Goal: Transaction & Acquisition: Download file/media

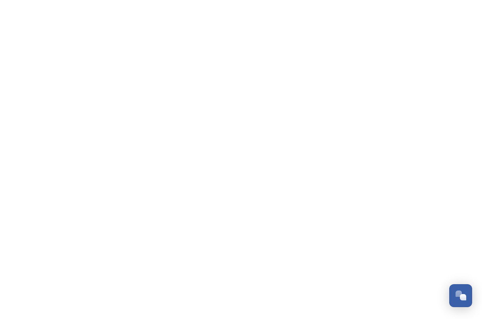
scroll to position [1346, 0]
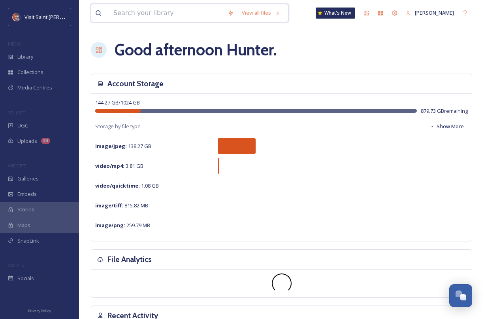
click at [136, 14] on input at bounding box center [166, 12] width 114 height 17
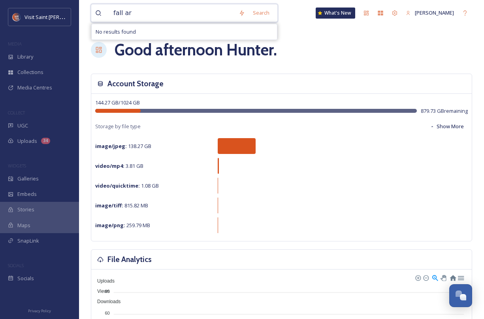
drag, startPoint x: 113, startPoint y: 9, endPoint x: 84, endPoint y: 6, distance: 29.1
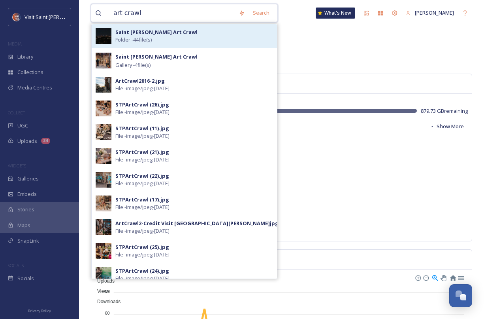
type input "art crawl"
click at [138, 39] on span "Folder - 44 file(s)" at bounding box center [133, 40] width 36 height 8
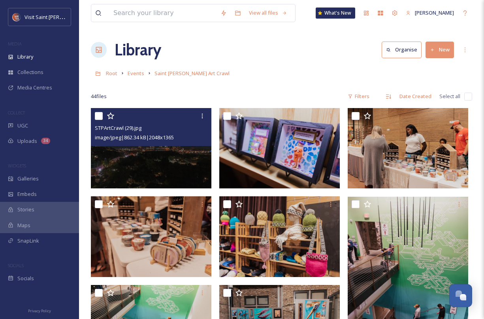
click at [159, 153] on img at bounding box center [151, 148] width 121 height 80
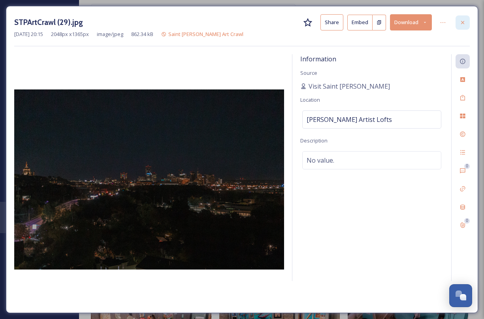
click at [460, 21] on icon at bounding box center [463, 22] width 6 height 6
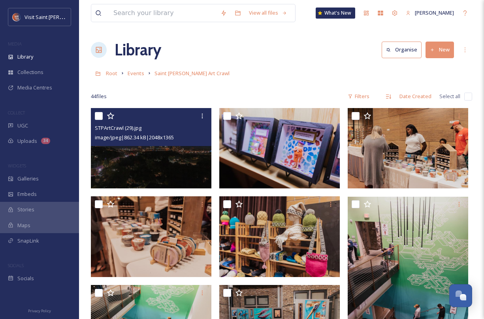
click at [316, 74] on div "Root Events Saint [PERSON_NAME] Art Crawl" at bounding box center [281, 73] width 381 height 15
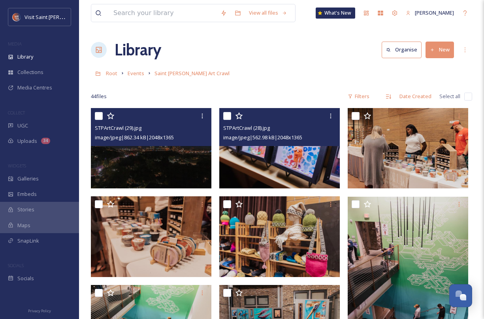
click at [271, 167] on img at bounding box center [279, 148] width 121 height 80
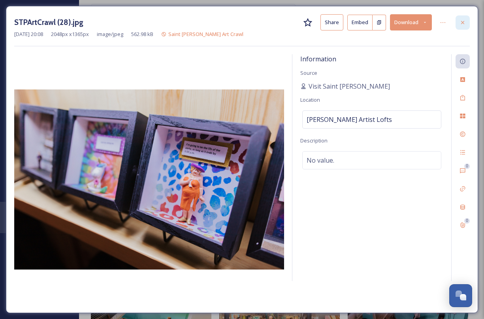
click at [462, 19] on icon at bounding box center [463, 22] width 6 height 6
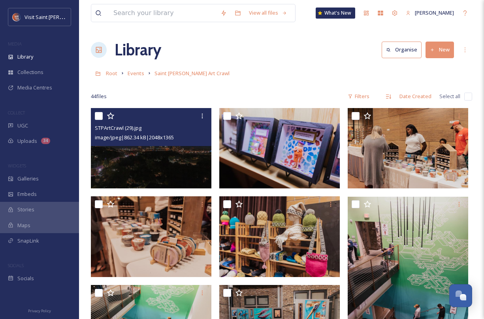
click at [240, 51] on div "Library Organise New" at bounding box center [281, 50] width 381 height 24
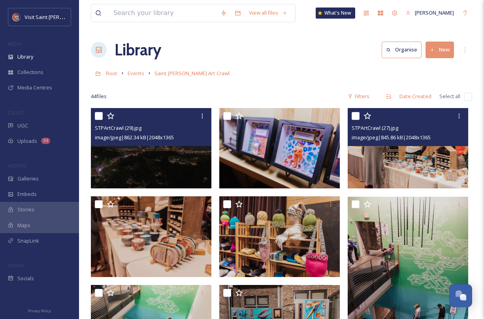
click at [388, 147] on img at bounding box center [408, 148] width 121 height 80
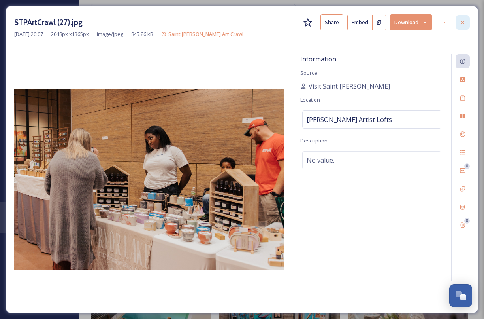
click at [464, 23] on icon at bounding box center [462, 22] width 3 height 3
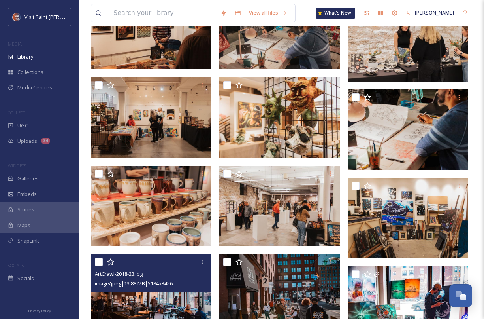
scroll to position [736, 0]
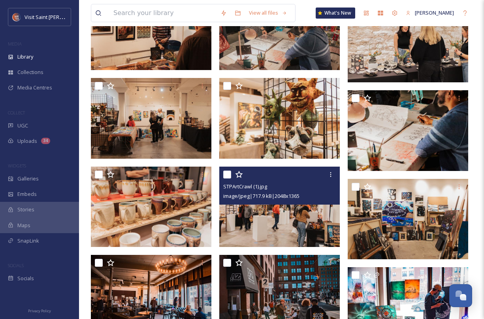
click at [292, 211] on img at bounding box center [279, 206] width 121 height 80
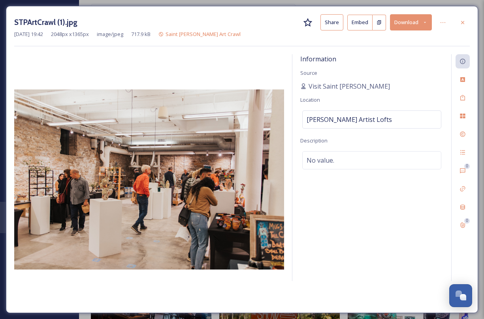
click at [411, 19] on button "Download" at bounding box center [411, 22] width 42 height 16
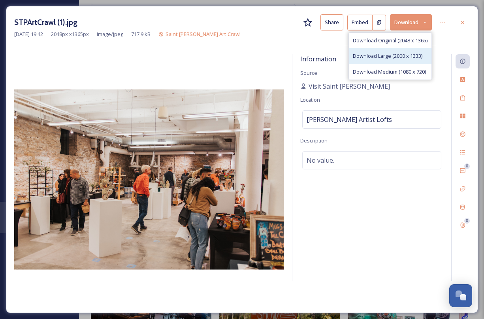
click at [403, 55] on span "Download Large (2000 x 1333)" at bounding box center [388, 56] width 70 height 8
